Goal: Transaction & Acquisition: Book appointment/travel/reservation

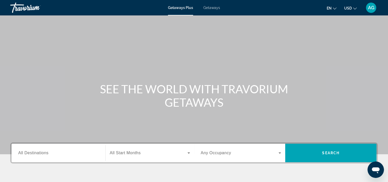
click at [63, 153] on input "Destination All Destinations" at bounding box center [58, 153] width 81 height 6
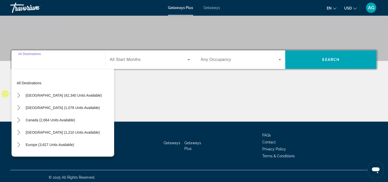
scroll to position [95, 0]
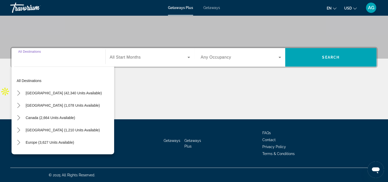
click at [54, 59] on input "Destination All Destinations" at bounding box center [58, 57] width 81 height 6
click at [35, 59] on input "Destination All Destinations" at bounding box center [58, 57] width 81 height 6
click at [34, 53] on div "Destination All Destinations" at bounding box center [58, 57] width 81 height 15
click at [37, 55] on input "Destination All Destinations" at bounding box center [58, 57] width 81 height 6
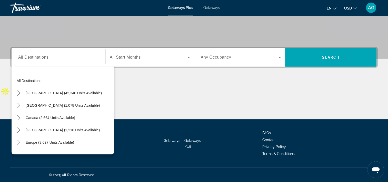
click at [53, 72] on div "All destinations [GEOGRAPHIC_DATA] (42,340 units available) [GEOGRAPHIC_DATA] (…" at bounding box center [64, 111] width 100 height 79
click at [40, 63] on div "Search widget" at bounding box center [58, 57] width 81 height 15
click at [33, 55] on input "Destination All Destinations" at bounding box center [58, 57] width 81 height 6
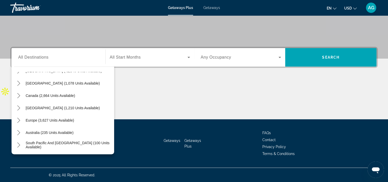
scroll to position [44, 0]
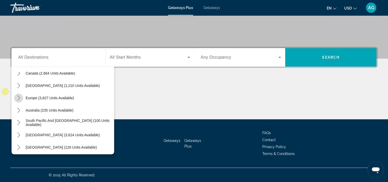
click at [21, 95] on icon "Toggle Europe (3,627 units available) submenu" at bounding box center [18, 97] width 5 height 5
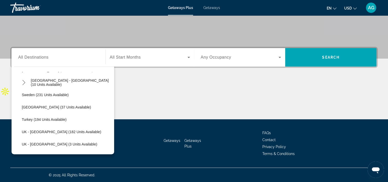
scroll to position [256, 0]
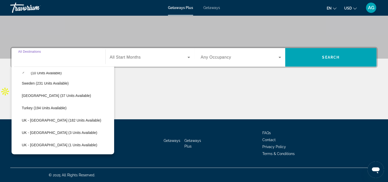
drag, startPoint x: 75, startPoint y: 58, endPoint x: 77, endPoint y: 61, distance: 2.7
click at [76, 60] on input "Destination All Destinations" at bounding box center [58, 57] width 81 height 6
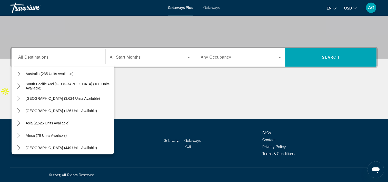
scroll to position [341, 0]
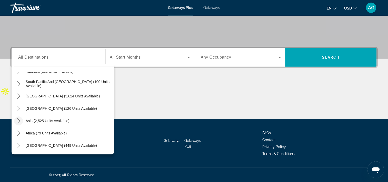
click at [21, 119] on icon "Toggle Asia (2,525 units available) submenu" at bounding box center [18, 120] width 5 height 5
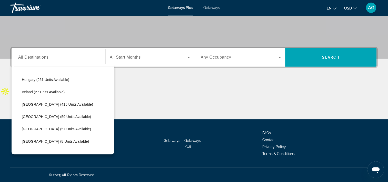
scroll to position [0, 0]
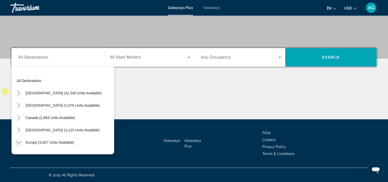
click at [40, 55] on span "All Destinations" at bounding box center [33, 57] width 30 height 4
click at [40, 54] on input "Destination All Destinations" at bounding box center [58, 57] width 81 height 6
click at [34, 54] on input "Destination All Destinations" at bounding box center [58, 57] width 81 height 6
click at [17, 139] on icon "Toggle Europe (3,627 units available) submenu" at bounding box center [18, 141] width 5 height 5
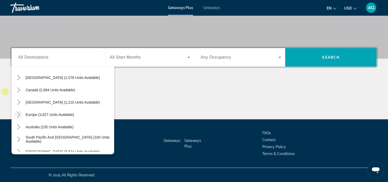
scroll to position [34, 0]
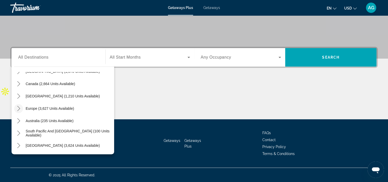
click at [16, 105] on mat-icon "Toggle Europe (3,627 units available) submenu" at bounding box center [18, 108] width 9 height 9
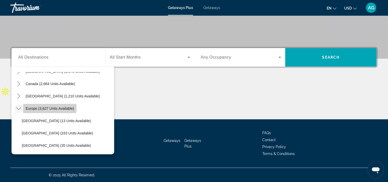
click at [34, 106] on span "Europe (3,627 units available)" at bounding box center [50, 108] width 48 height 4
type input "**********"
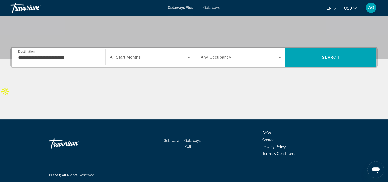
click at [133, 57] on span "All Start Months" at bounding box center [125, 57] width 31 height 4
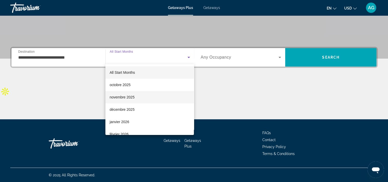
click at [135, 94] on mat-option "novembre 2025" at bounding box center [149, 97] width 88 height 12
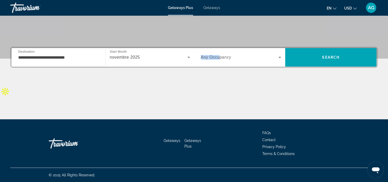
drag, startPoint x: 221, startPoint y: 57, endPoint x: 225, endPoint y: 54, distance: 5.1
click at [225, 55] on span "Any Occupancy" at bounding box center [216, 57] width 31 height 4
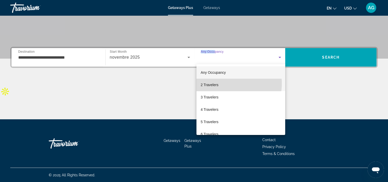
drag, startPoint x: 225, startPoint y: 54, endPoint x: 226, endPoint y: 84, distance: 29.3
click at [226, 84] on mat-option "2 Travelers" at bounding box center [240, 84] width 89 height 12
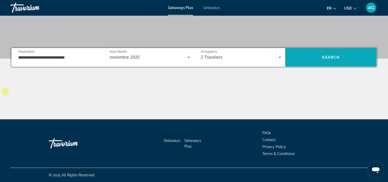
click at [296, 58] on span "Search" at bounding box center [330, 57] width 91 height 12
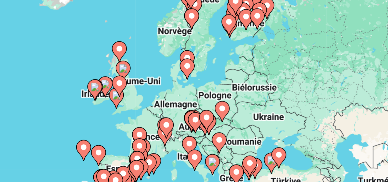
drag, startPoint x: 256, startPoint y: 74, endPoint x: 231, endPoint y: 93, distance: 31.7
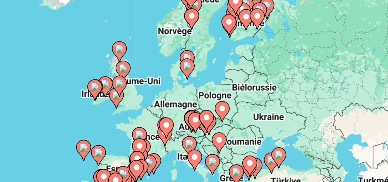
click at [231, 93] on gmp-advanced-marker "Main content" at bounding box center [233, 96] width 5 height 8
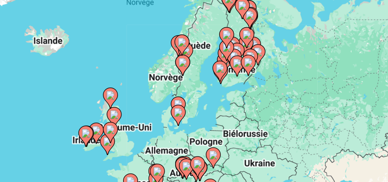
drag, startPoint x: 243, startPoint y: 65, endPoint x: 240, endPoint y: 90, distance: 25.4
click at [240, 82] on gmp-advanced-marker "Main content" at bounding box center [241, 78] width 5 height 8
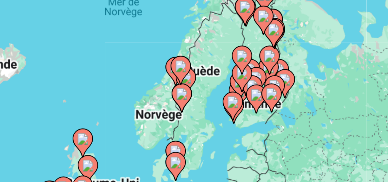
click at [228, 78] on image "Main content" at bounding box center [228, 78] width 3 height 3
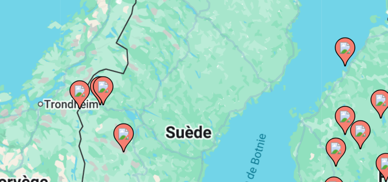
drag, startPoint x: 220, startPoint y: 97, endPoint x: 235, endPoint y: 72, distance: 29.0
click at [235, 72] on div "Pour activer le glissement avec le clavier, appuyez sur Alt+Entrée. Une fois ce…" at bounding box center [193, 113] width 367 height 154
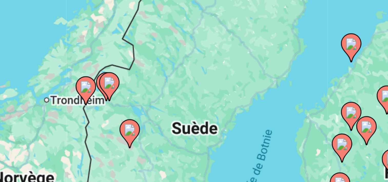
click at [216, 96] on image "Main content" at bounding box center [215, 94] width 3 height 3
type input "**********"
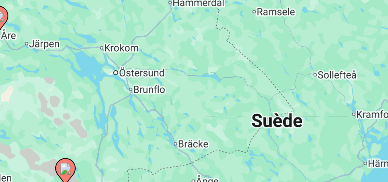
click at [216, 96] on div "Pour naviguer, appuyez sur les touches fléchées. Pour activer le glissement ave…" at bounding box center [193, 113] width 367 height 154
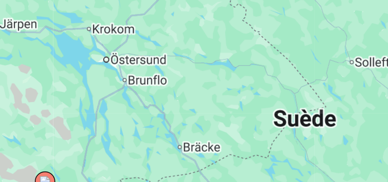
drag, startPoint x: 215, startPoint y: 94, endPoint x: 229, endPoint y: 72, distance: 26.8
click at [229, 72] on div "Pour activer le glissement avec le clavier, appuyez sur Alt+Entrée. Une fois ce…" at bounding box center [193, 113] width 367 height 154
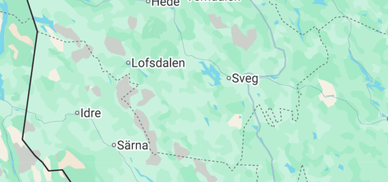
drag, startPoint x: 223, startPoint y: 72, endPoint x: 219, endPoint y: 97, distance: 25.6
click at [219, 97] on div "Pour activer le glissement avec le clavier, appuyez sur Alt+Entrée. Une fois ce…" at bounding box center [193, 113] width 367 height 154
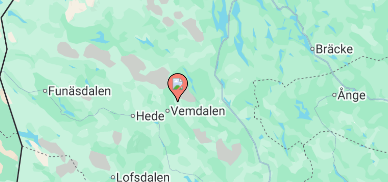
click at [226, 85] on image "Main content" at bounding box center [227, 83] width 3 height 3
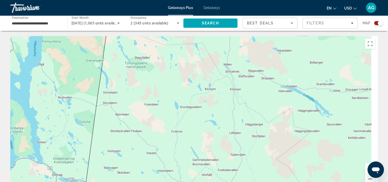
drag, startPoint x: 259, startPoint y: 68, endPoint x: 87, endPoint y: 157, distance: 193.7
click at [84, 159] on div "Pour naviguer, appuyez sur les touches fléchées. Pour activer le glissement ave…" at bounding box center [193, 113] width 367 height 154
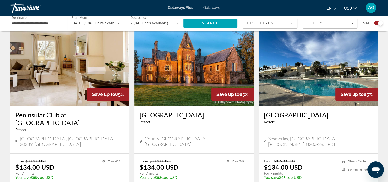
scroll to position [379, 0]
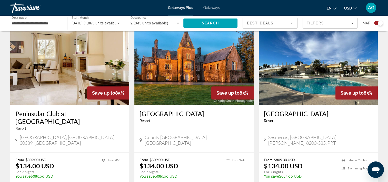
click at [293, 75] on img "Main content" at bounding box center [318, 63] width 119 height 82
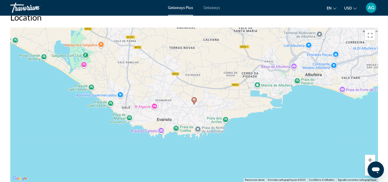
scroll to position [494, 0]
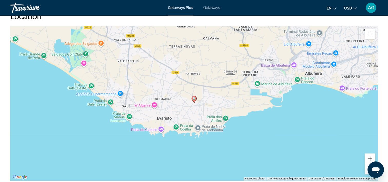
click at [368, 173] on button "Zoom arrière" at bounding box center [370, 169] width 10 height 10
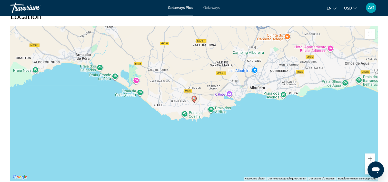
click at [368, 173] on button "Zoom arrière" at bounding box center [370, 169] width 10 height 10
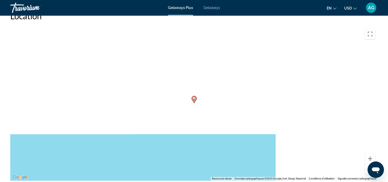
click at [368, 173] on button "Zoom arrière" at bounding box center [370, 169] width 10 height 10
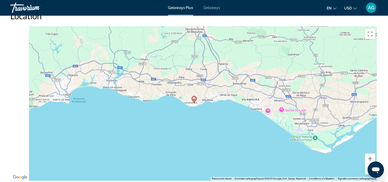
click at [368, 173] on button "Zoom arrière" at bounding box center [370, 169] width 10 height 10
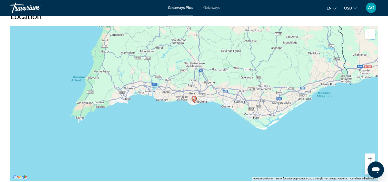
click at [368, 173] on button "Zoom arrière" at bounding box center [370, 169] width 10 height 10
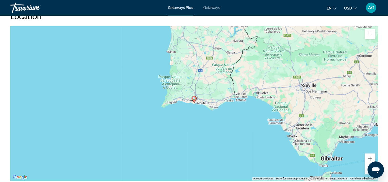
click at [368, 173] on button "Zoom arrière" at bounding box center [370, 169] width 10 height 10
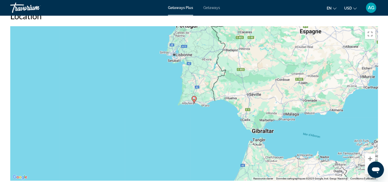
click at [368, 173] on button "Zoom arrière" at bounding box center [370, 169] width 10 height 10
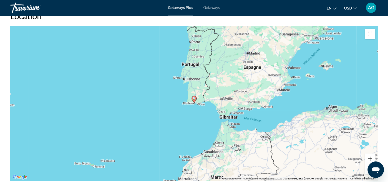
click at [369, 158] on button "Zoom avant" at bounding box center [370, 158] width 10 height 10
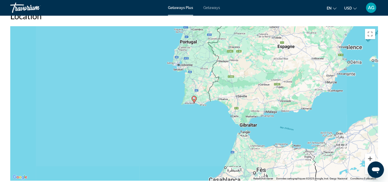
click at [369, 158] on button "Zoom avant" at bounding box center [370, 158] width 10 height 10
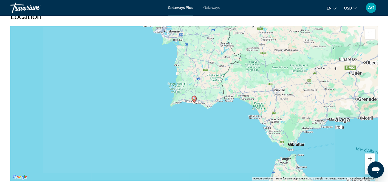
click at [369, 158] on button "Zoom avant" at bounding box center [370, 158] width 10 height 10
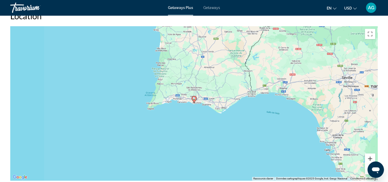
click at [369, 158] on button "Zoom avant" at bounding box center [370, 158] width 10 height 10
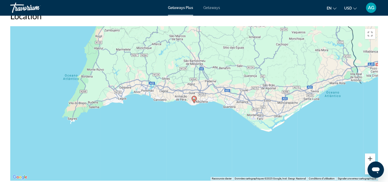
click at [369, 158] on button "Zoom avant" at bounding box center [370, 158] width 10 height 10
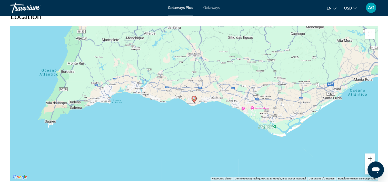
click at [369, 158] on button "Zoom avant" at bounding box center [370, 158] width 10 height 10
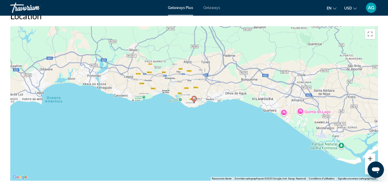
click at [369, 158] on button "Zoom avant" at bounding box center [370, 158] width 10 height 10
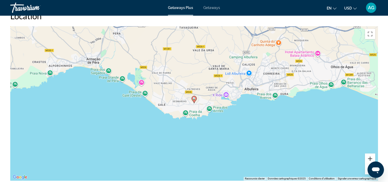
click at [369, 158] on button "Zoom avant" at bounding box center [370, 158] width 10 height 10
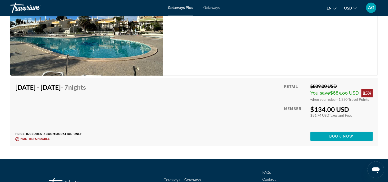
scroll to position [737, 0]
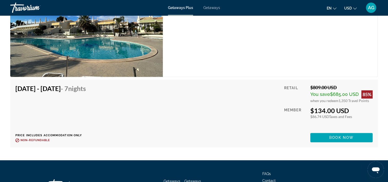
click at [318, 92] on span "You save" at bounding box center [320, 93] width 20 height 5
click at [321, 93] on span "You save" at bounding box center [320, 93] width 20 height 5
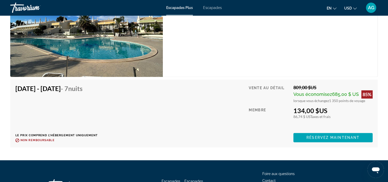
click at [361, 92] on div "85%" at bounding box center [366, 94] width 11 height 8
click at [369, 91] on div "85%" at bounding box center [366, 94] width 11 height 8
drag, startPoint x: 293, startPoint y: 110, endPoint x: 331, endPoint y: 110, distance: 38.5
click at [331, 110] on div "134,00 $US" at bounding box center [332, 110] width 79 height 8
drag, startPoint x: 331, startPoint y: 110, endPoint x: 337, endPoint y: 116, distance: 8.3
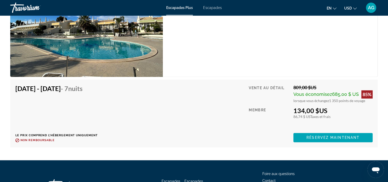
click at [337, 116] on div "86,74 $ US Taxes et frais" at bounding box center [332, 116] width 79 height 4
click at [341, 137] on span "Réservez maintenant" at bounding box center [332, 137] width 53 height 4
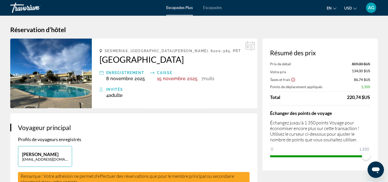
drag, startPoint x: 387, startPoint y: 36, endPoint x: 390, endPoint y: 41, distance: 5.3
click at [388, 41] on html "Skip to main content Escapades Plus Escapades en English Español Français Itali…" at bounding box center [194, 96] width 388 height 193
drag, startPoint x: 365, startPoint y: 154, endPoint x: 324, endPoint y: 158, distance: 41.4
click at [324, 158] on span "ngx-slider" at bounding box center [324, 155] width 8 height 8
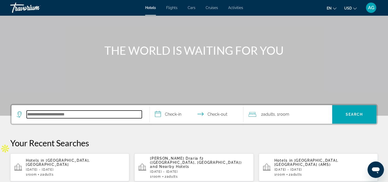
click at [41, 117] on input "Search hotel destination" at bounding box center [84, 114] width 115 height 8
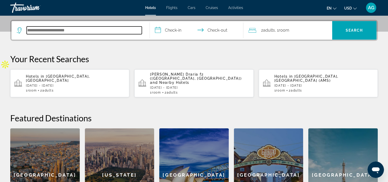
scroll to position [125, 0]
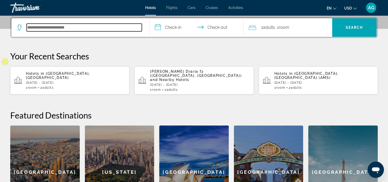
type input "*"
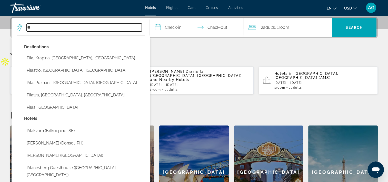
type input "*"
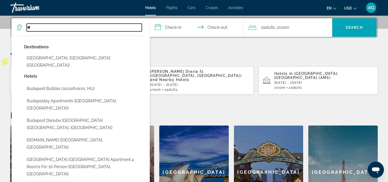
type input "*"
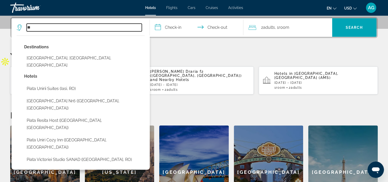
type input "*"
paste input "**********"
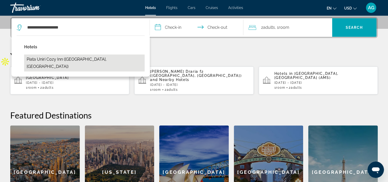
click at [66, 55] on button "Piata Uniri Cozy Inn ([GEOGRAPHIC_DATA], [GEOGRAPHIC_DATA])" at bounding box center [84, 62] width 120 height 17
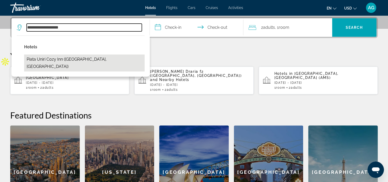
type input "**********"
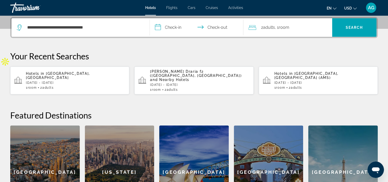
click at [172, 27] on input "**********" at bounding box center [198, 28] width 96 height 20
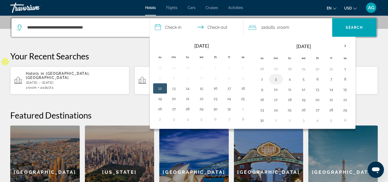
click at [278, 80] on button "3" at bounding box center [276, 78] width 8 height 7
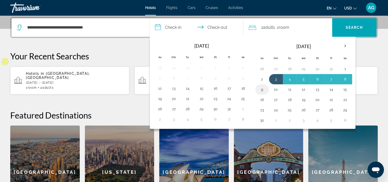
click at [260, 90] on button "9" at bounding box center [262, 89] width 8 height 7
type input "**********"
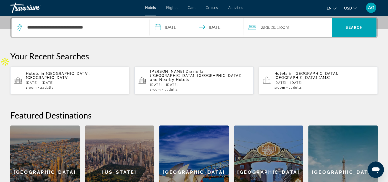
click at [305, 30] on div "2 Adult Adults , 1 Room rooms" at bounding box center [290, 27] width 84 height 7
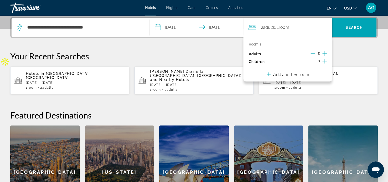
click at [305, 30] on div "2 Adult Adults , 1 Room rooms" at bounding box center [290, 27] width 84 height 7
click at [350, 32] on span "Search" at bounding box center [354, 27] width 44 height 12
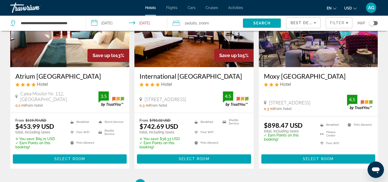
scroll to position [669, 0]
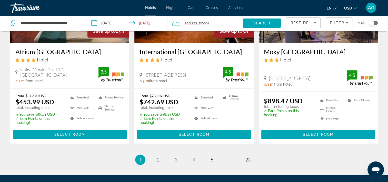
click at [151, 163] on ul "1 / 23 You're on page 1 page 2 page 3 page 4 page 5 page ... page 23" at bounding box center [193, 159] width 367 height 10
click at [155, 164] on link "page 2" at bounding box center [158, 159] width 9 height 9
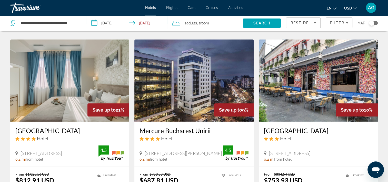
scroll to position [714, 0]
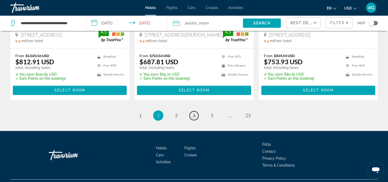
click at [197, 111] on link "page 4" at bounding box center [193, 115] width 9 height 9
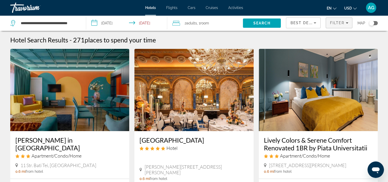
click at [336, 24] on span "Filter" at bounding box center [337, 23] width 15 height 4
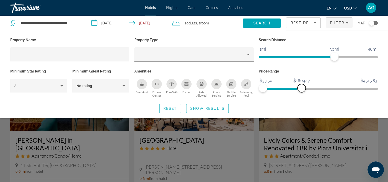
drag, startPoint x: 371, startPoint y: 86, endPoint x: 302, endPoint y: 92, distance: 70.0
click at [302, 92] on div "Price Range $33.50 $4515.83 $33.50 $1604.17" at bounding box center [318, 82] width 124 height 31
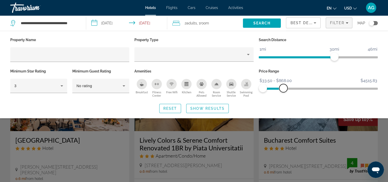
drag, startPoint x: 299, startPoint y: 90, endPoint x: 283, endPoint y: 89, distance: 16.2
click at [283, 89] on span "ngx-slider-max" at bounding box center [283, 88] width 8 height 8
drag, startPoint x: 283, startPoint y: 89, endPoint x: 274, endPoint y: 89, distance: 9.7
click at [274, 89] on span "ngx-slider-max" at bounding box center [273, 88] width 8 height 8
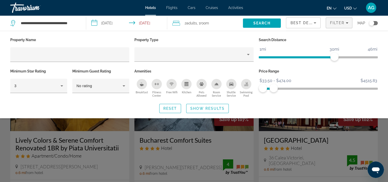
click at [274, 93] on div "Price Range $33.50 $4515.83 $33.50 $474.00 $33.50 - $474.00" at bounding box center [318, 82] width 124 height 31
drag, startPoint x: 274, startPoint y: 90, endPoint x: 270, endPoint y: 90, distance: 4.1
click at [270, 90] on span "ngx-slider-max" at bounding box center [270, 88] width 8 height 8
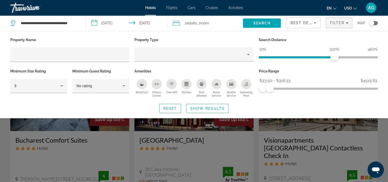
click at [346, 138] on div "Search widget" at bounding box center [194, 129] width 388 height 105
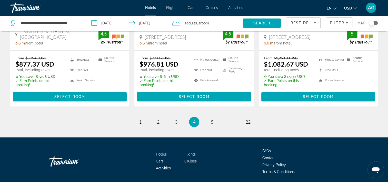
scroll to position [701, 0]
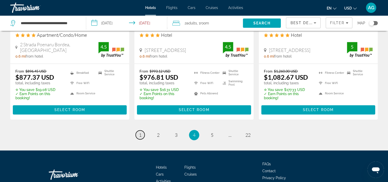
click at [141, 130] on link "page 1" at bounding box center [140, 134] width 9 height 9
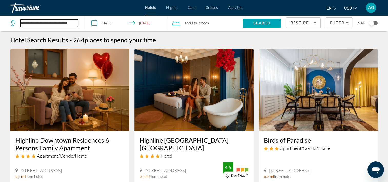
click at [76, 23] on input "**********" at bounding box center [49, 23] width 58 height 8
click at [106, 23] on input "**********" at bounding box center [127, 23] width 83 height 17
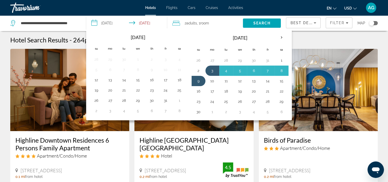
click at [133, 24] on input "**********" at bounding box center [127, 23] width 83 height 17
click at [199, 23] on span ", 1 Room rooms" at bounding box center [203, 22] width 12 height 7
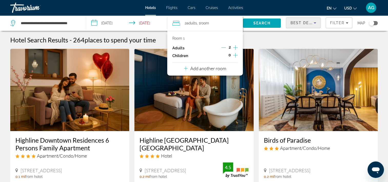
click at [299, 23] on span "Best Deals" at bounding box center [303, 23] width 27 height 4
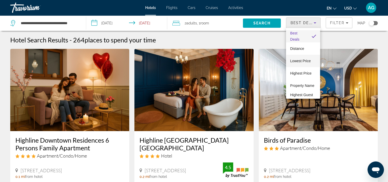
click at [303, 63] on span "Lowest Price" at bounding box center [300, 61] width 21 height 6
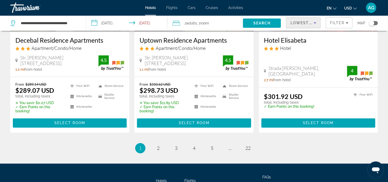
scroll to position [665, 0]
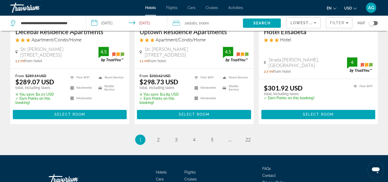
click at [162, 144] on ul "1 / 22 You're on page 1 page 2 page 3 page 4 page 5 page ... page 22" at bounding box center [193, 139] width 367 height 10
click at [160, 142] on link "page 2" at bounding box center [158, 139] width 9 height 9
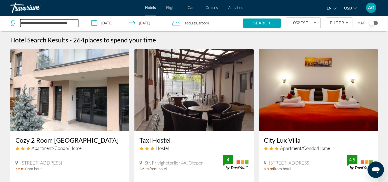
click at [43, 23] on input "**********" at bounding box center [49, 23] width 58 height 8
click at [190, 24] on span "Adults" at bounding box center [191, 23] width 11 height 4
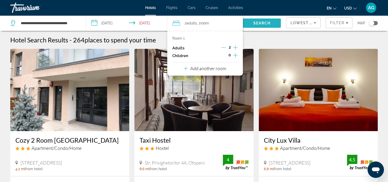
click at [261, 22] on span "Search" at bounding box center [261, 23] width 17 height 4
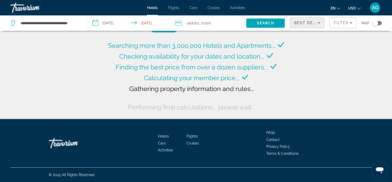
click at [310, 24] on span "Best Deals" at bounding box center [307, 23] width 27 height 4
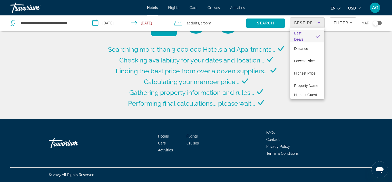
click at [310, 24] on div at bounding box center [196, 91] width 392 height 182
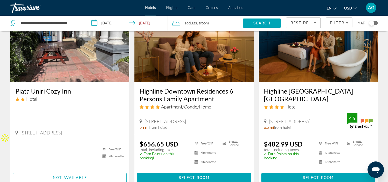
scroll to position [48, 0]
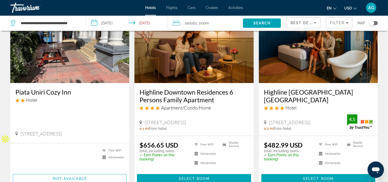
click at [90, 48] on img "Main content" at bounding box center [69, 42] width 119 height 82
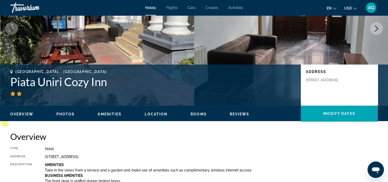
scroll to position [47, 0]
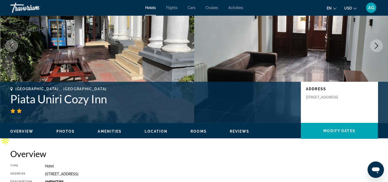
click at [32, 129] on span "Overview" at bounding box center [21, 131] width 23 height 4
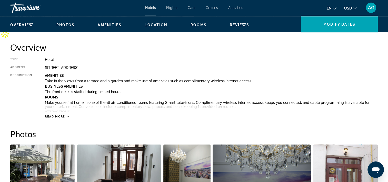
scroll to position [164, 0]
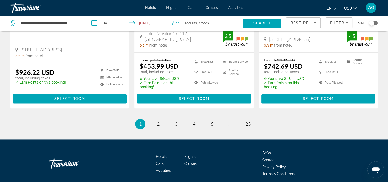
scroll to position [731, 0]
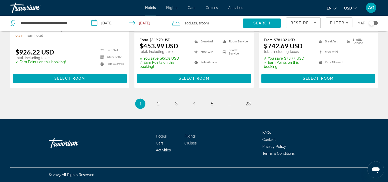
click at [361, 137] on div "Hotels Flights Cars Cruises Activities FAQs Contact Privacy Policy Terms & Cond…" at bounding box center [193, 143] width 367 height 48
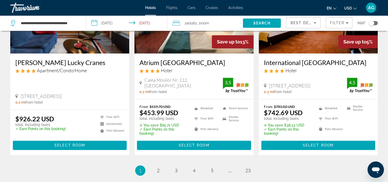
scroll to position [659, 0]
